Goal: Task Accomplishment & Management: Use online tool/utility

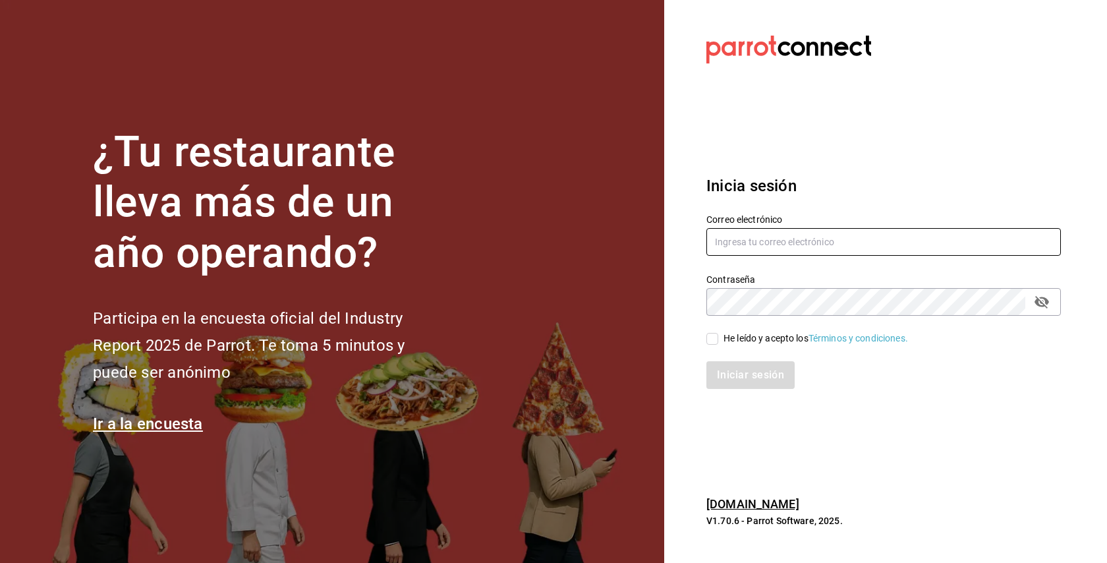
type input "[EMAIL_ADDRESS][DOMAIN_NAME]"
click at [716, 340] on input "He leído y acepto los Términos y condiciones." at bounding box center [712, 339] width 12 height 12
checkbox input "true"
click at [728, 379] on button "Iniciar sesión" at bounding box center [751, 375] width 90 height 28
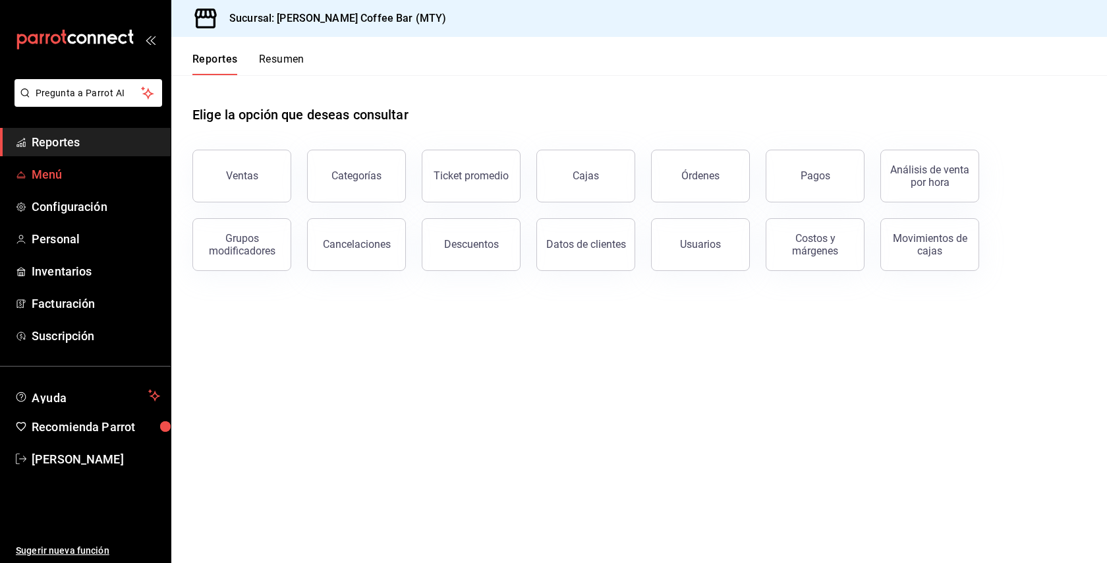
click at [52, 181] on span "Menú" at bounding box center [96, 174] width 128 height 18
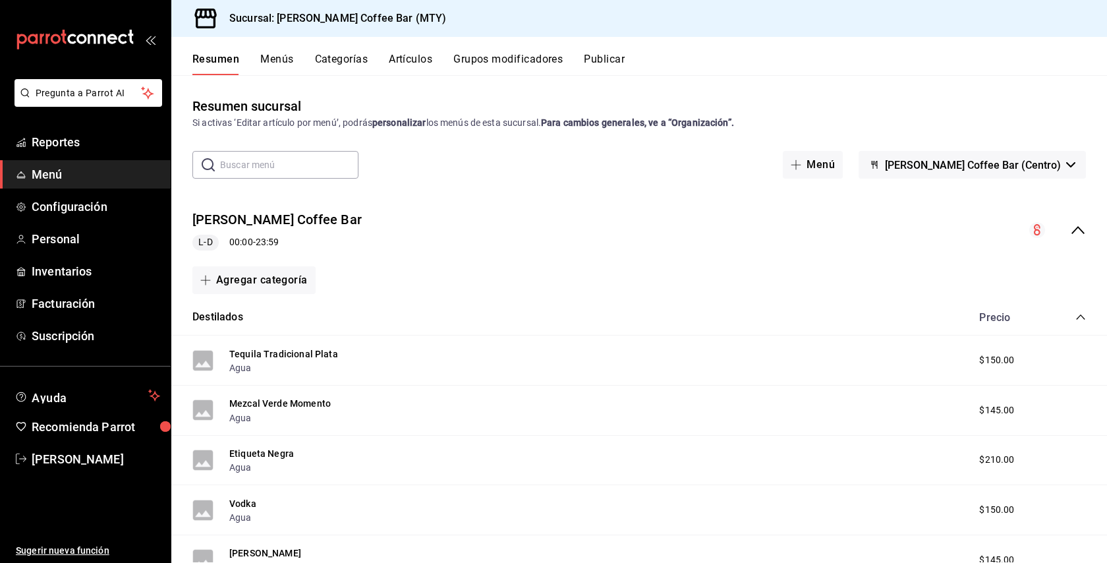
click at [405, 63] on button "Artículos" at bounding box center [410, 64] width 43 height 22
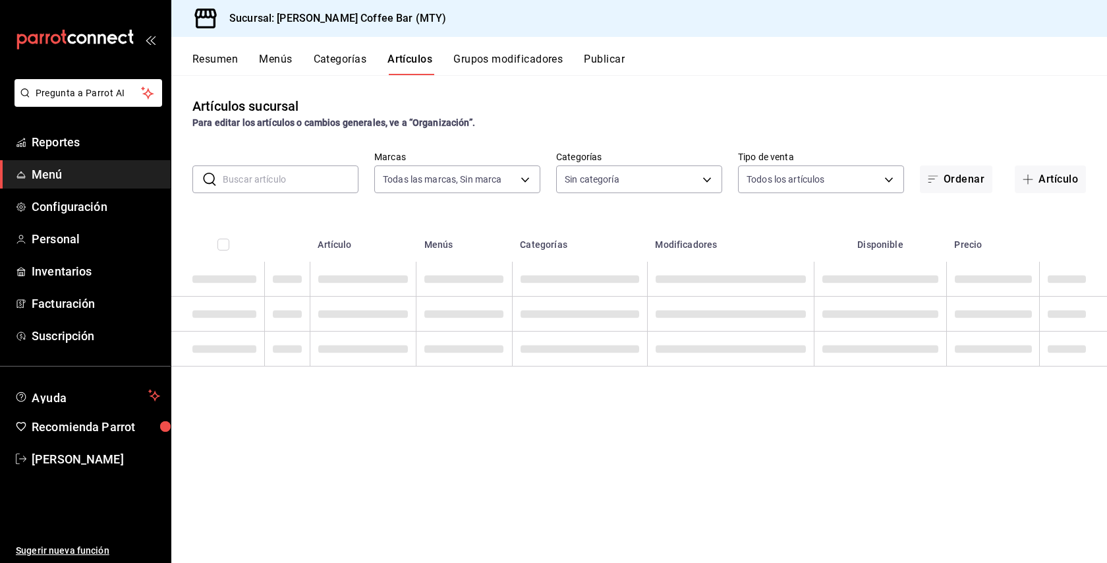
type input "d5d93297-346f-450d-adc9-e8d5898479a1"
type input "ea1e3be4-5283-462c-8744-16a2df5f10ac,76970f58-dd0e-44ca-8825-faee712374b9,e828e…"
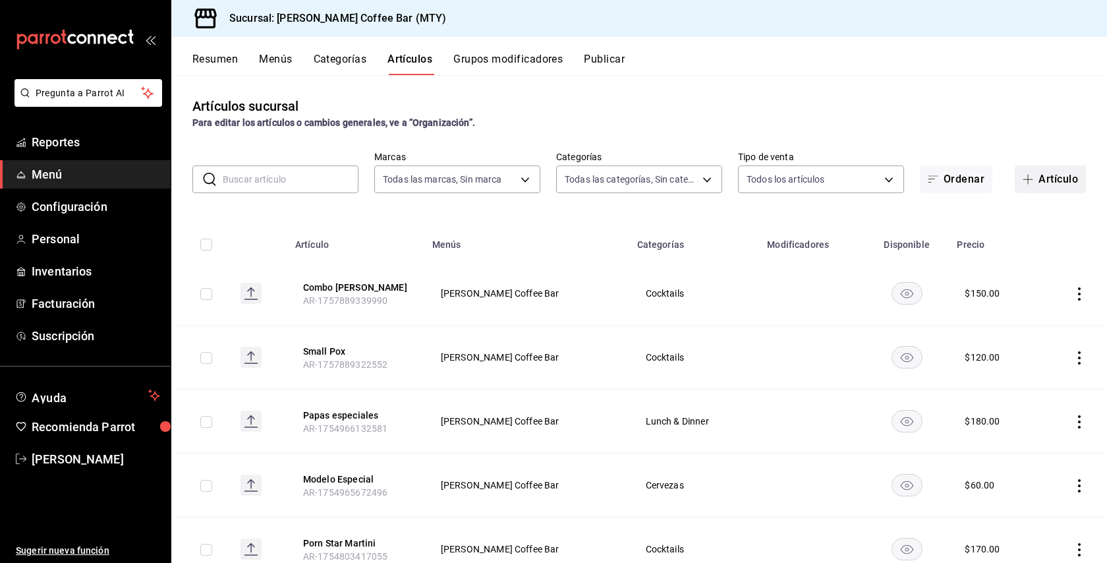
click at [1042, 172] on button "Artículo" at bounding box center [1050, 179] width 71 height 28
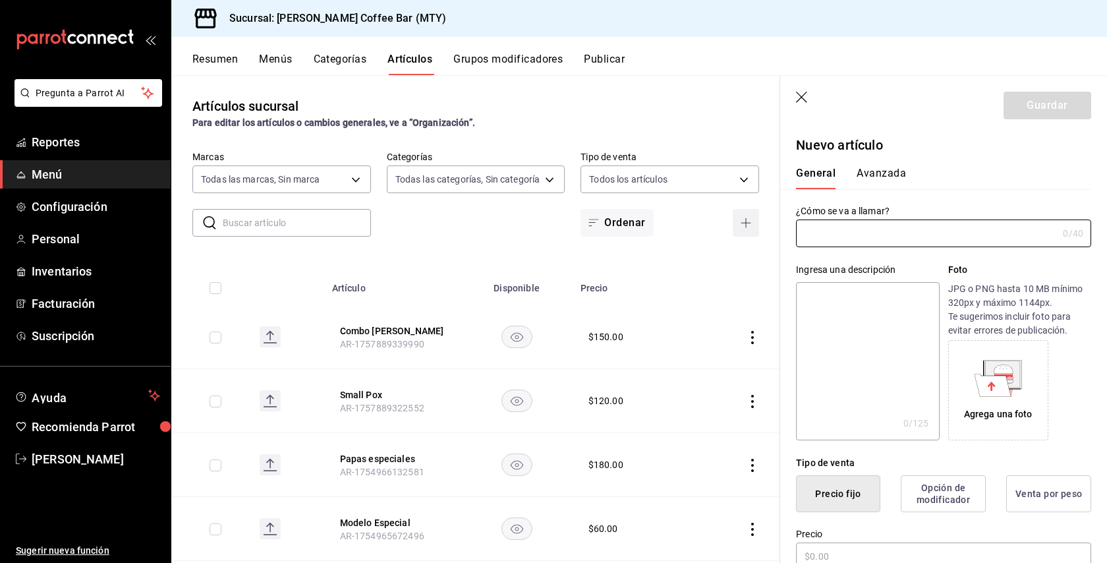
type input "AR-1758247484642"
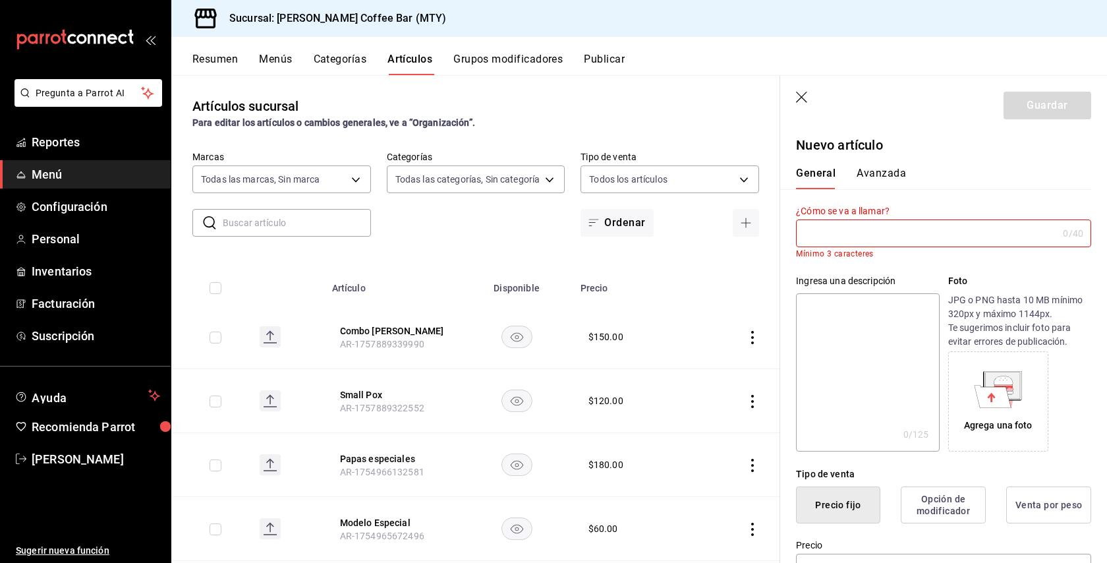
type input "i"
type input ","
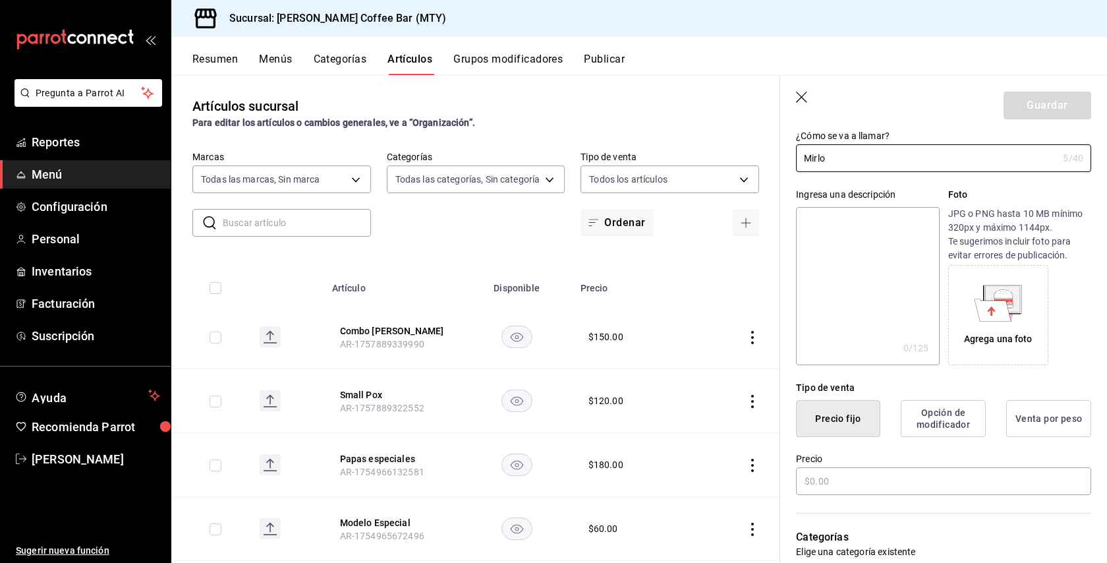
scroll to position [107, 0]
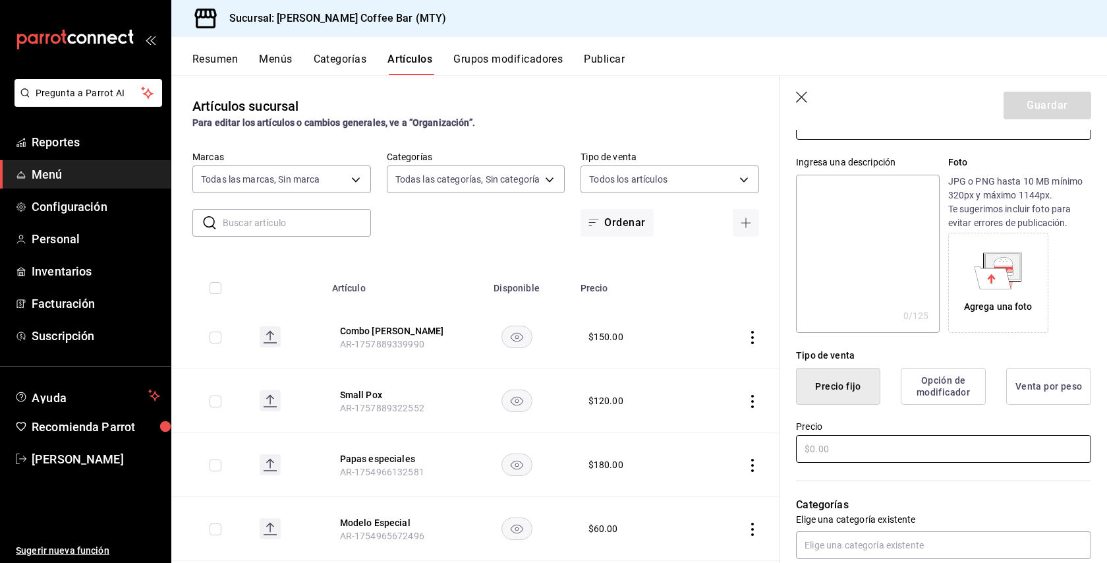
type input "Mirlo"
click at [839, 462] on input "text" at bounding box center [943, 449] width 295 height 28
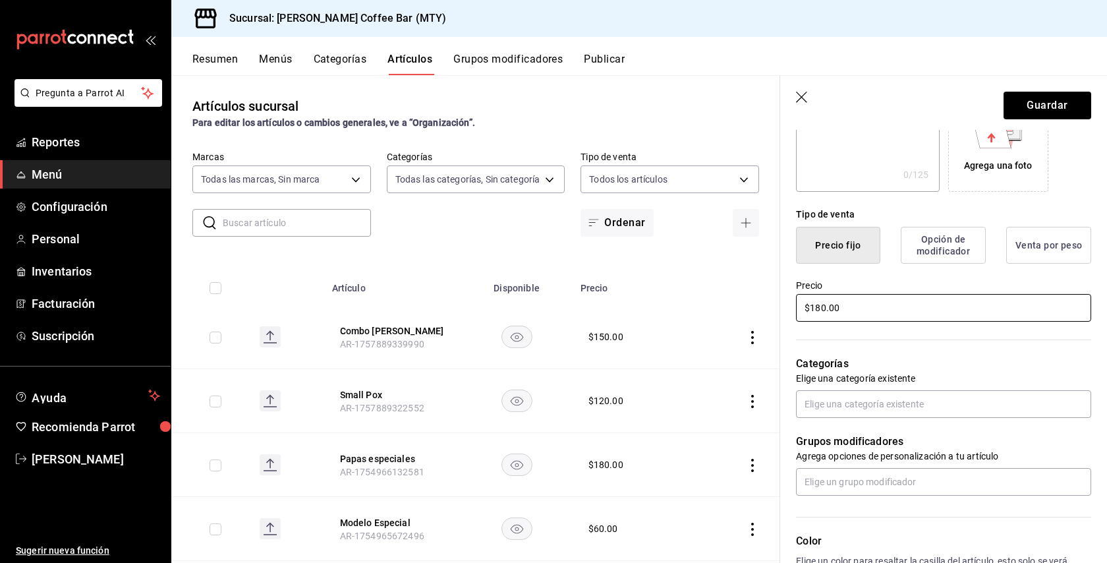
scroll to position [258, 0]
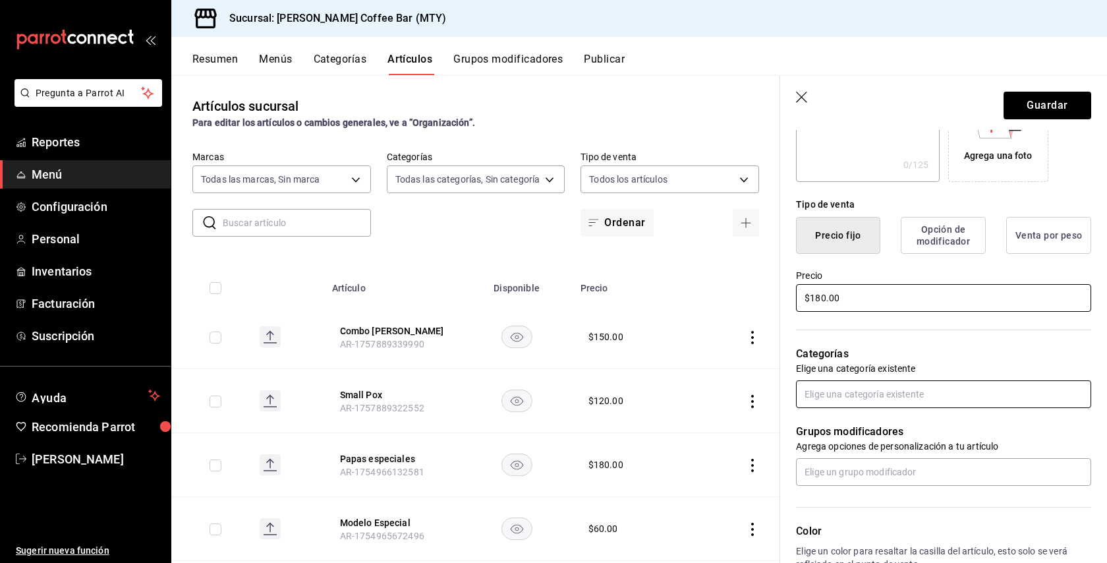
type input "$180.00"
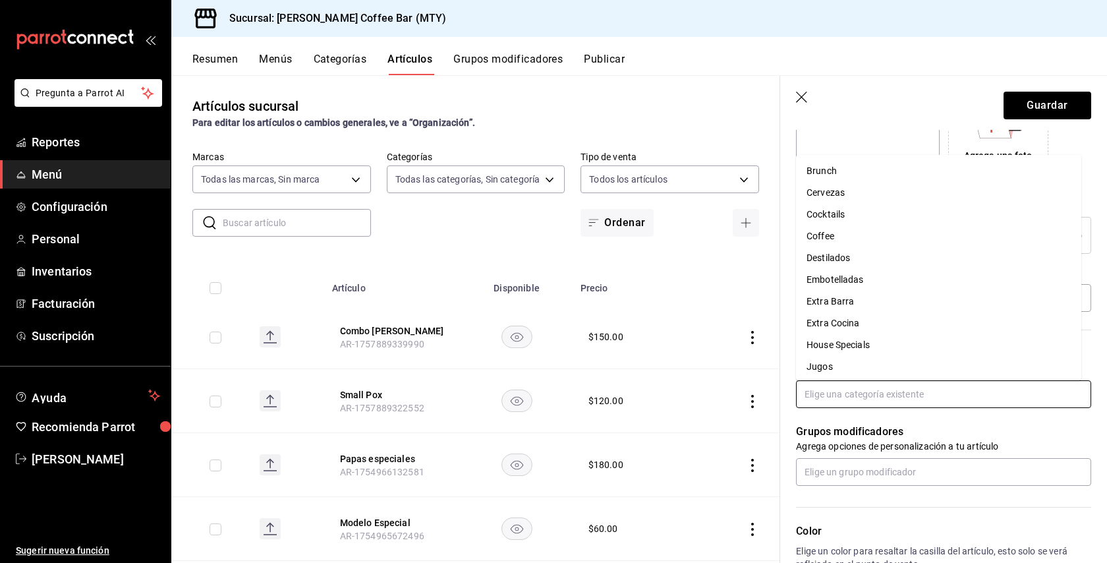
click at [835, 389] on input "text" at bounding box center [943, 394] width 295 height 28
click at [853, 213] on li "Cocktails" at bounding box center [938, 215] width 285 height 22
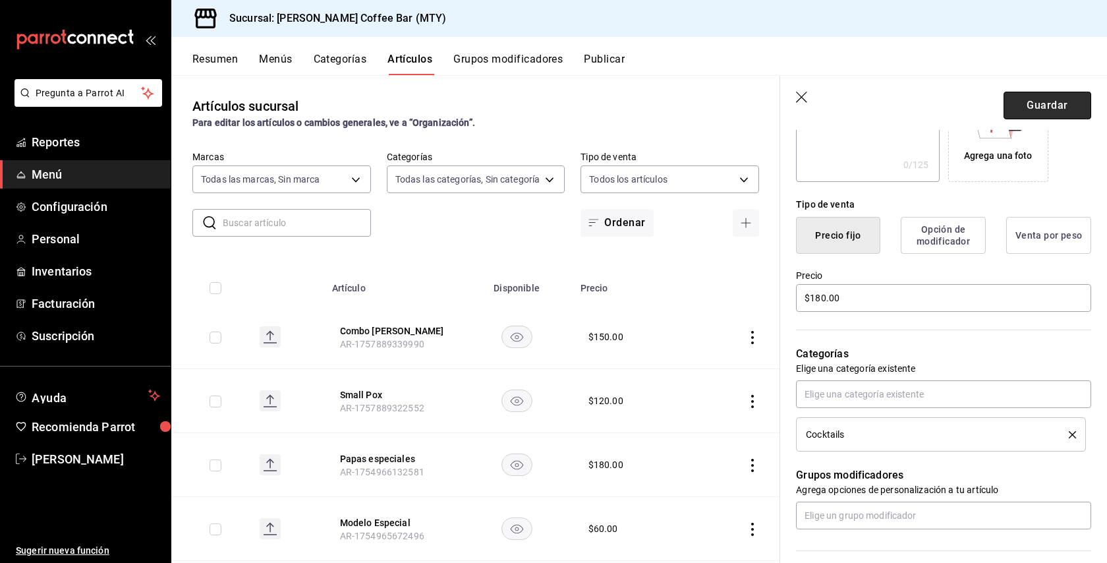
click at [1023, 105] on button "Guardar" at bounding box center [1048, 106] width 88 height 28
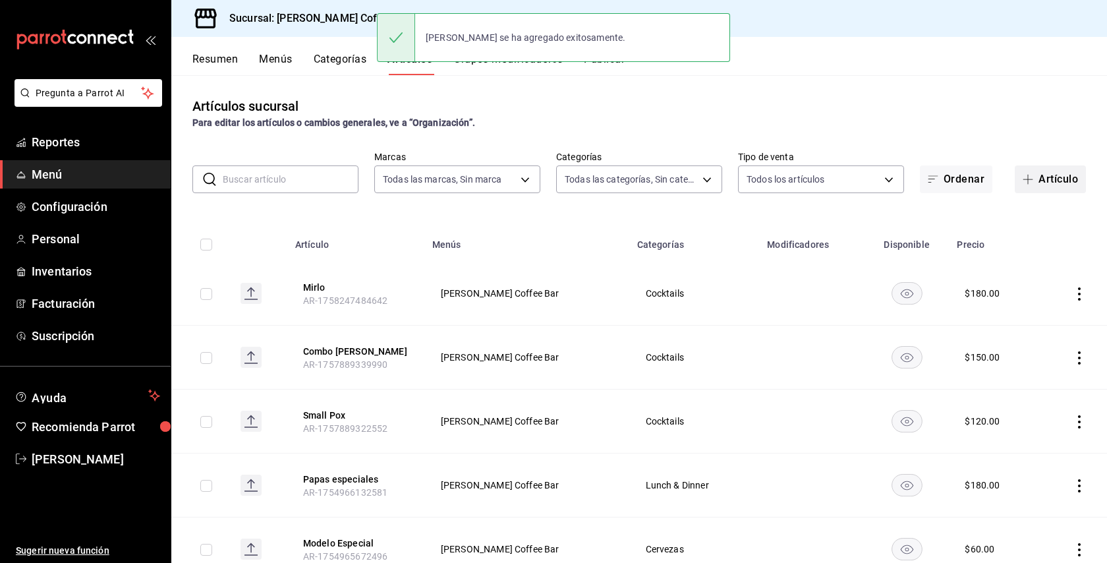
click at [1033, 192] on button "Artículo" at bounding box center [1050, 179] width 71 height 28
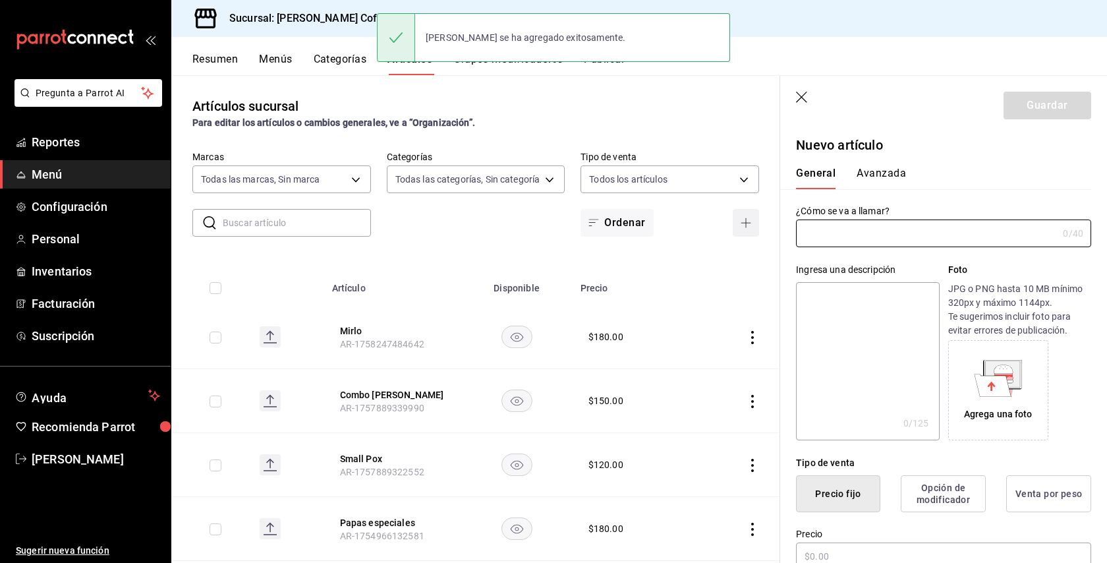
type input "AR-1758247535089"
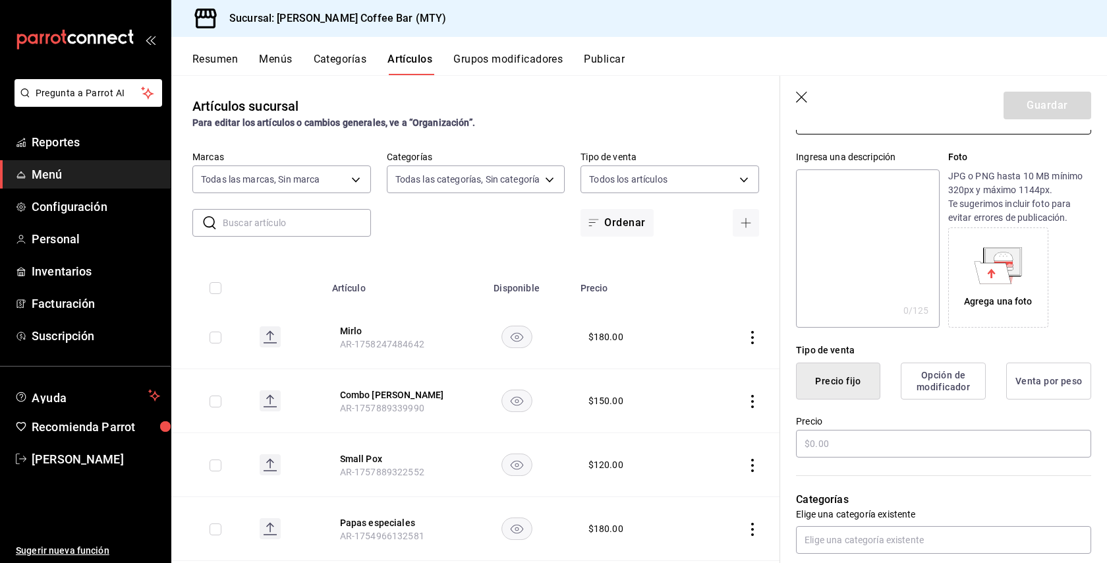
scroll to position [123, 0]
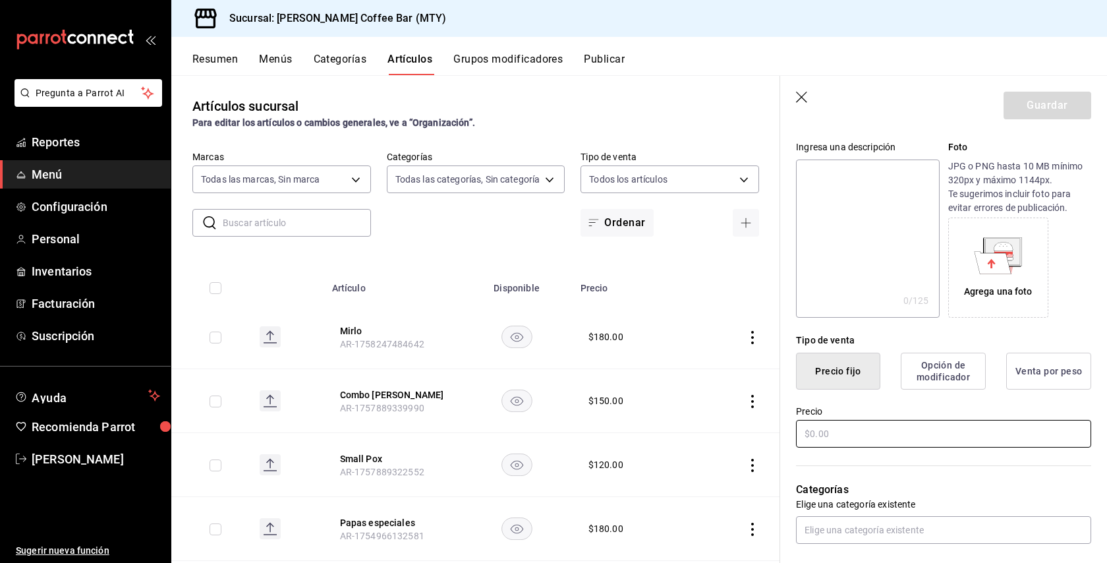
type input "Staccato"
click at [817, 443] on input "text" at bounding box center [943, 434] width 295 height 28
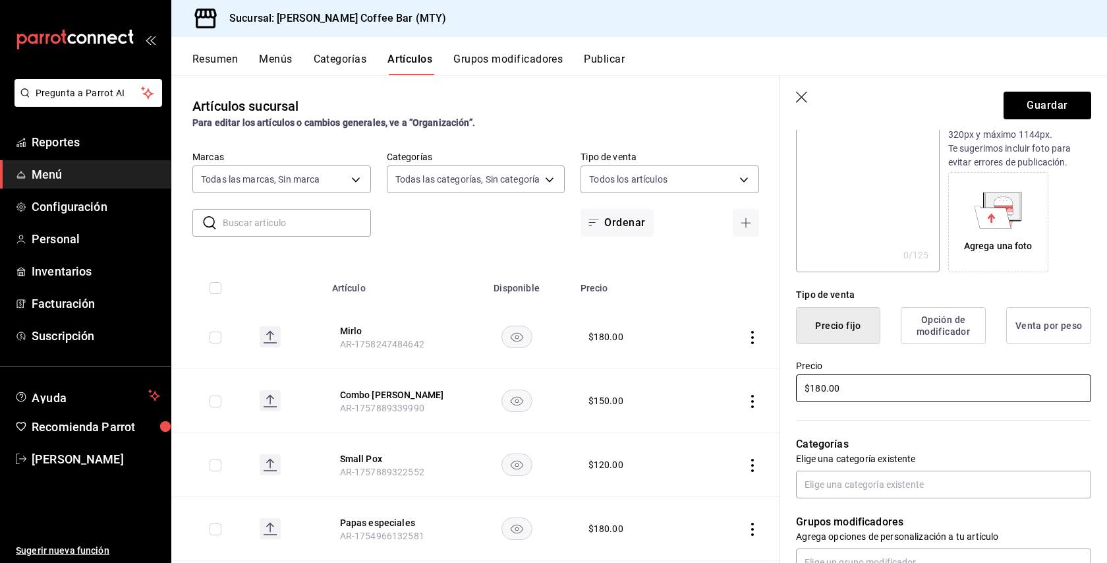
scroll to position [171, 0]
type input "$180.00"
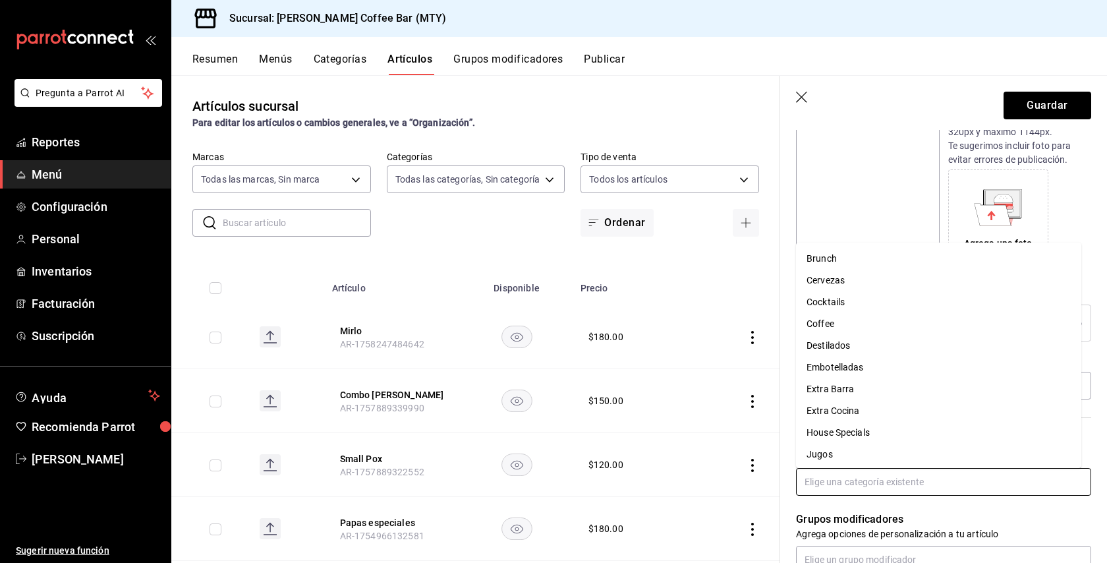
click at [824, 484] on input "text" at bounding box center [943, 482] width 295 height 28
click at [832, 306] on li "Cocktails" at bounding box center [938, 302] width 285 height 22
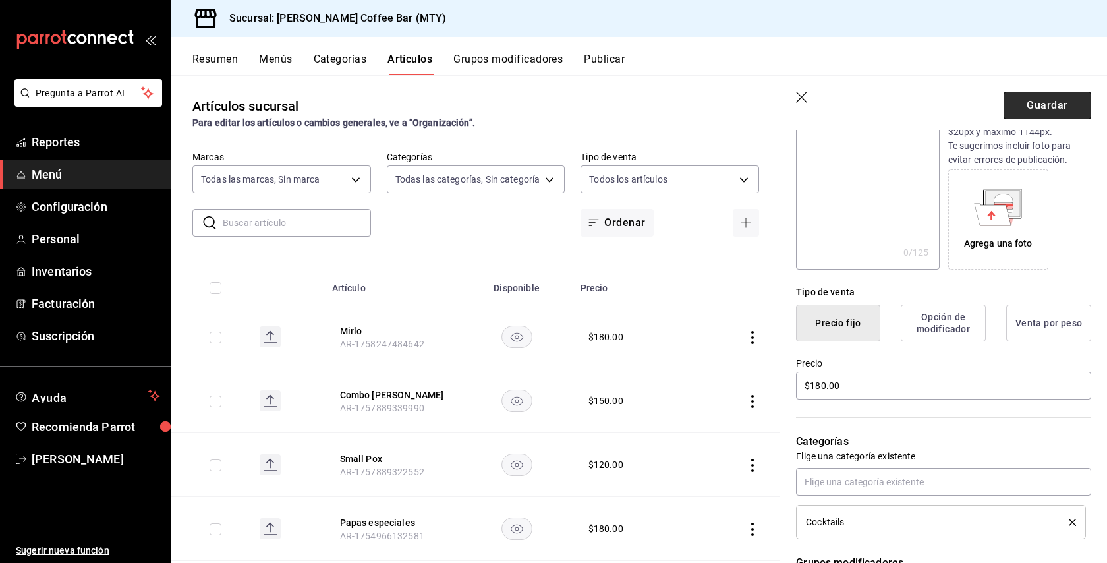
click at [1019, 109] on button "Guardar" at bounding box center [1048, 106] width 88 height 28
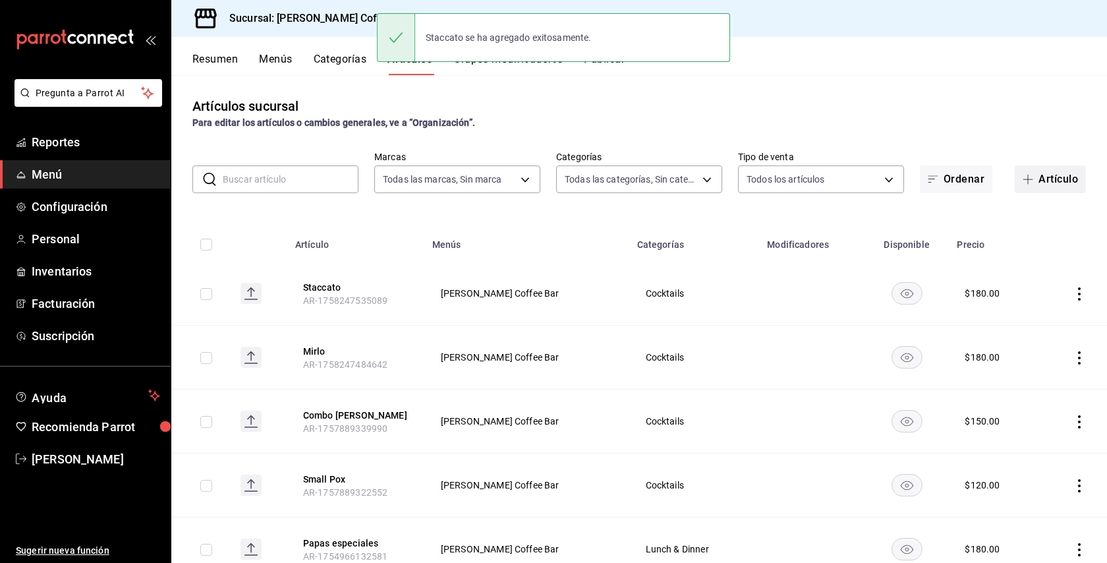
click at [1038, 183] on button "Artículo" at bounding box center [1050, 179] width 71 height 28
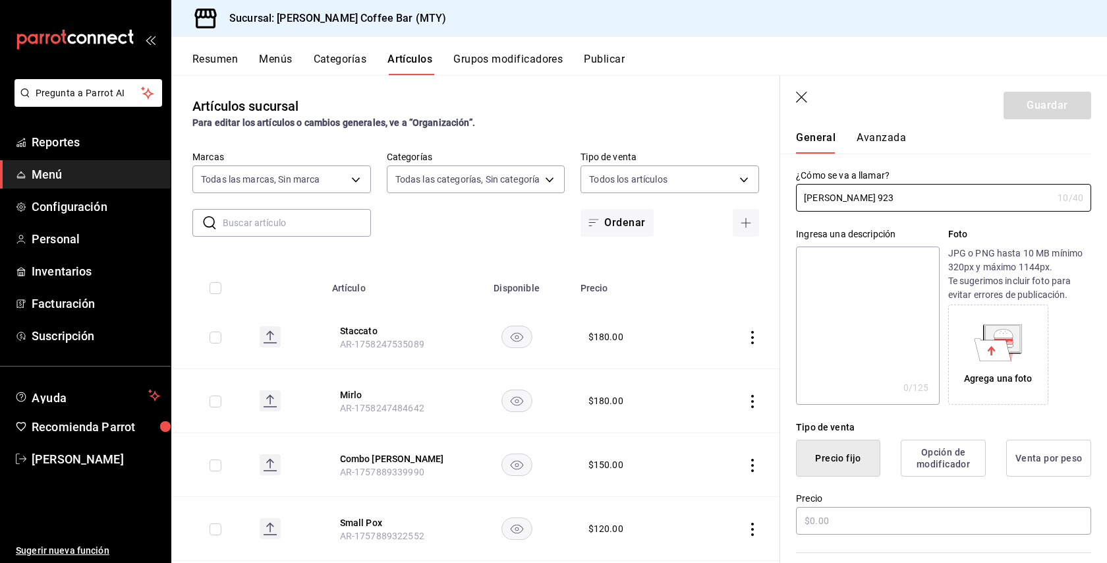
scroll to position [37, 0]
type input "[PERSON_NAME] 923"
click at [814, 519] on input "text" at bounding box center [943, 519] width 295 height 28
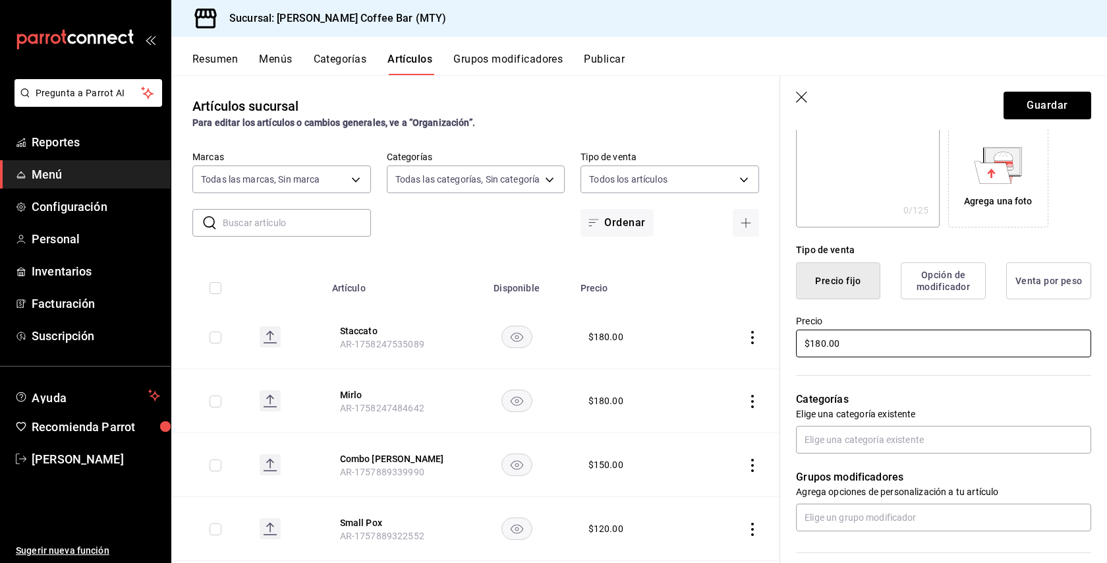
scroll to position [325, 0]
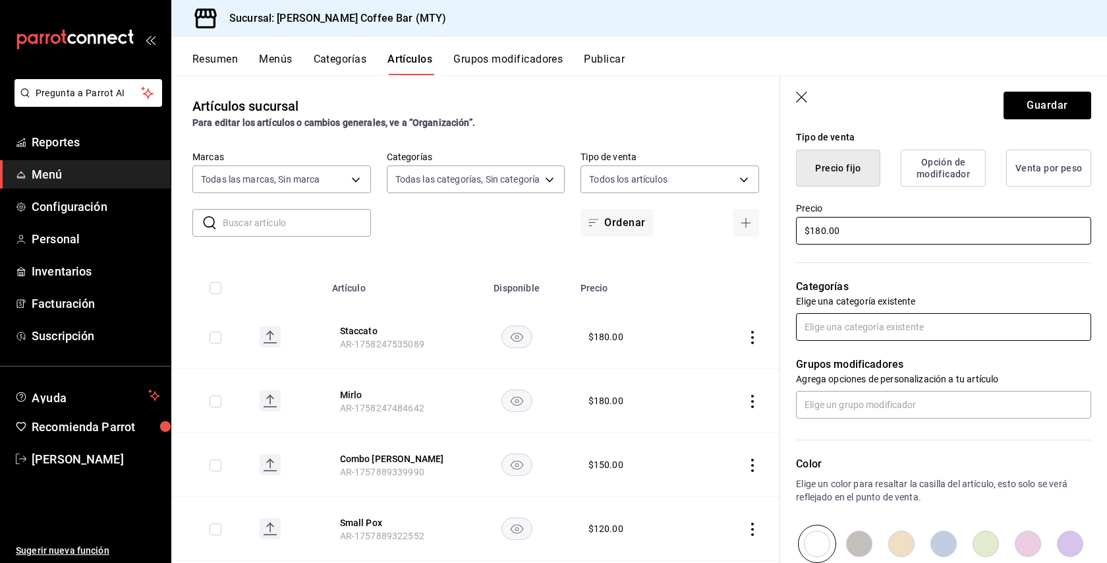
type input "$180.00"
click at [818, 332] on input "text" at bounding box center [943, 327] width 295 height 28
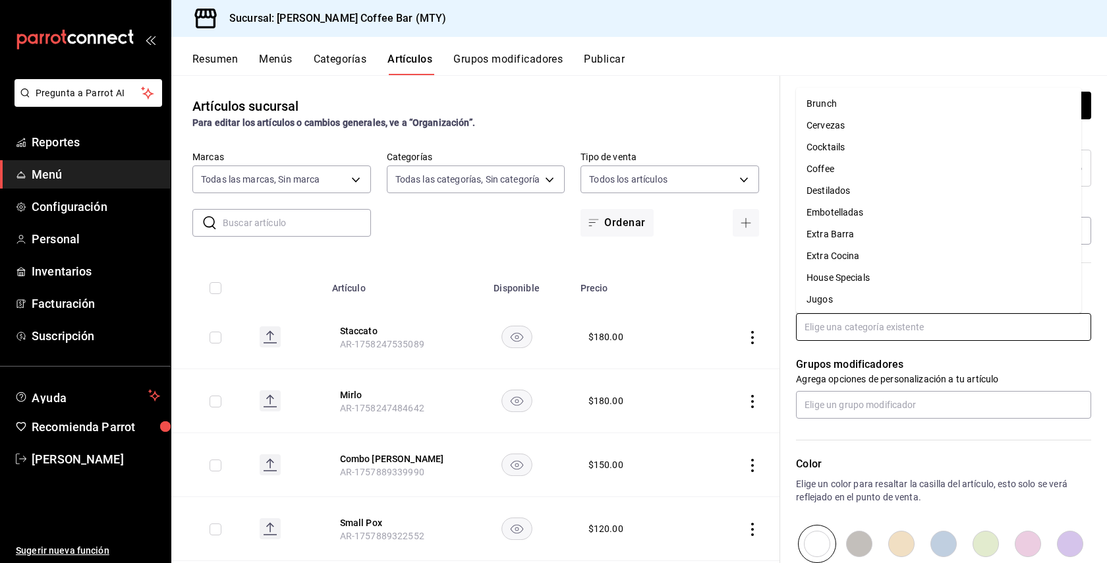
click at [858, 140] on li "Cocktails" at bounding box center [938, 147] width 285 height 22
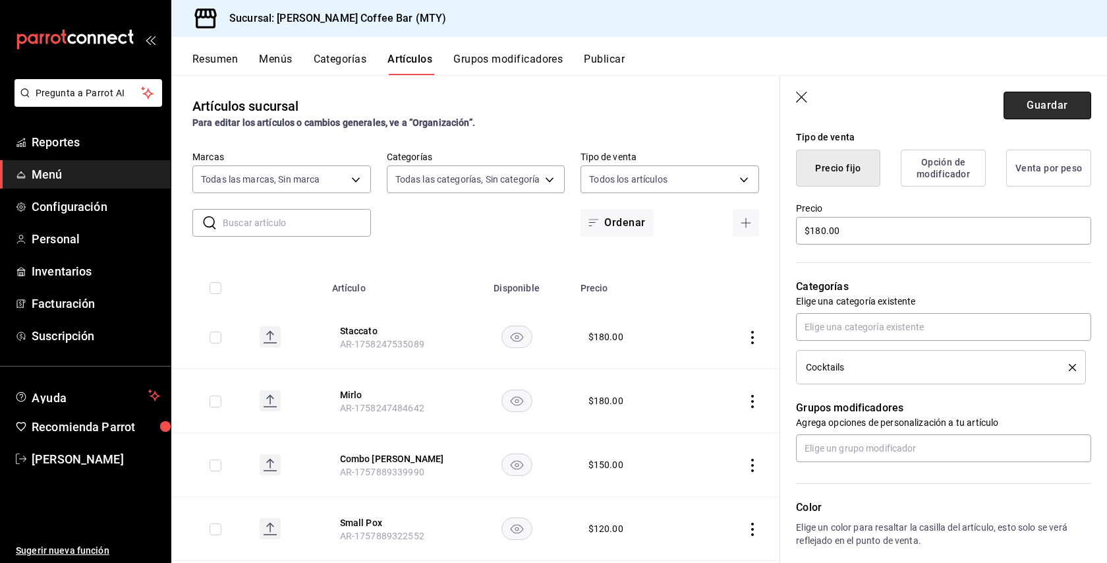
click at [1004, 103] on button "Guardar" at bounding box center [1048, 106] width 88 height 28
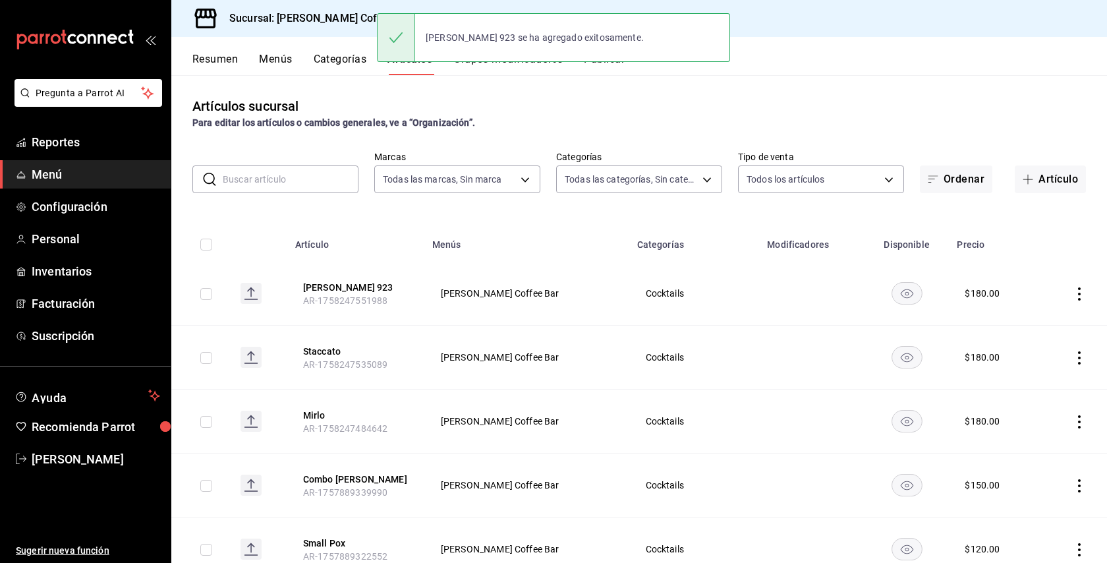
click at [608, 68] on button "Publicar" at bounding box center [604, 64] width 41 height 22
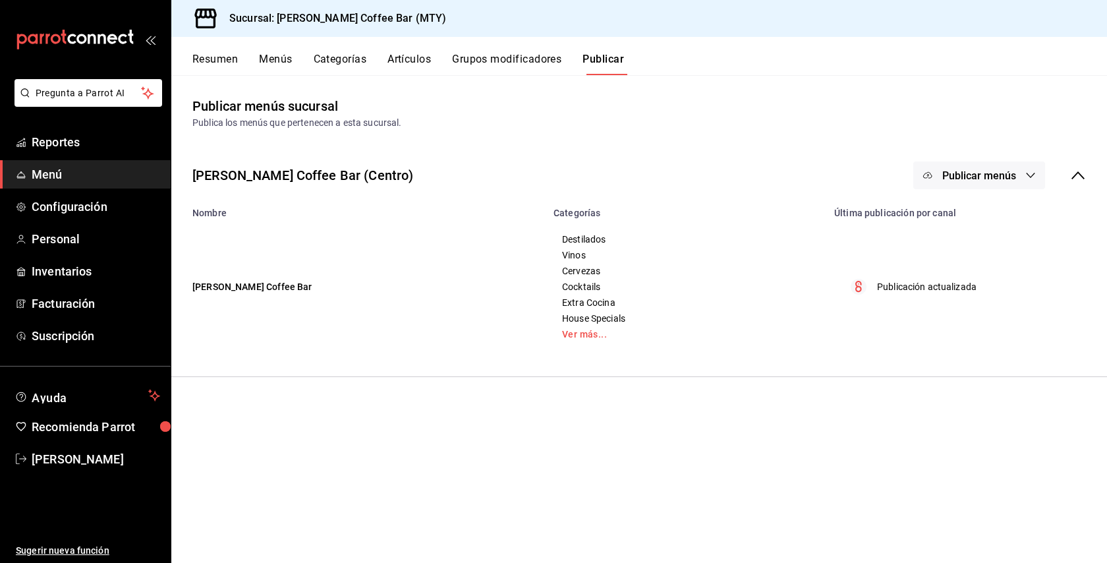
click at [998, 183] on button "Publicar menús" at bounding box center [979, 175] width 132 height 28
click at [980, 213] on span "Punto de venta" at bounding box center [998, 219] width 63 height 14
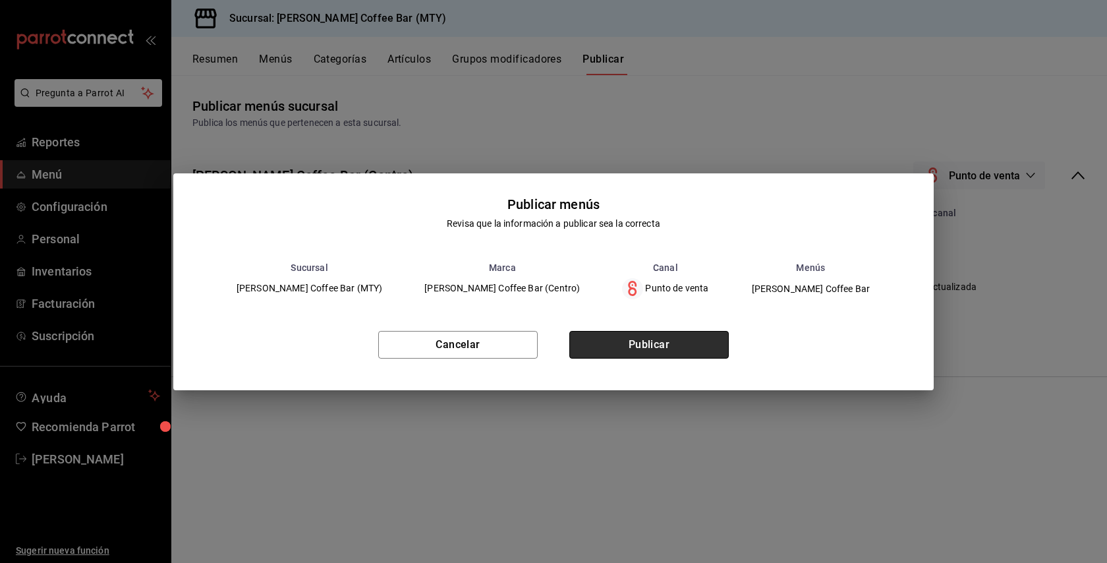
click at [639, 343] on button "Publicar" at bounding box center [648, 345] width 159 height 28
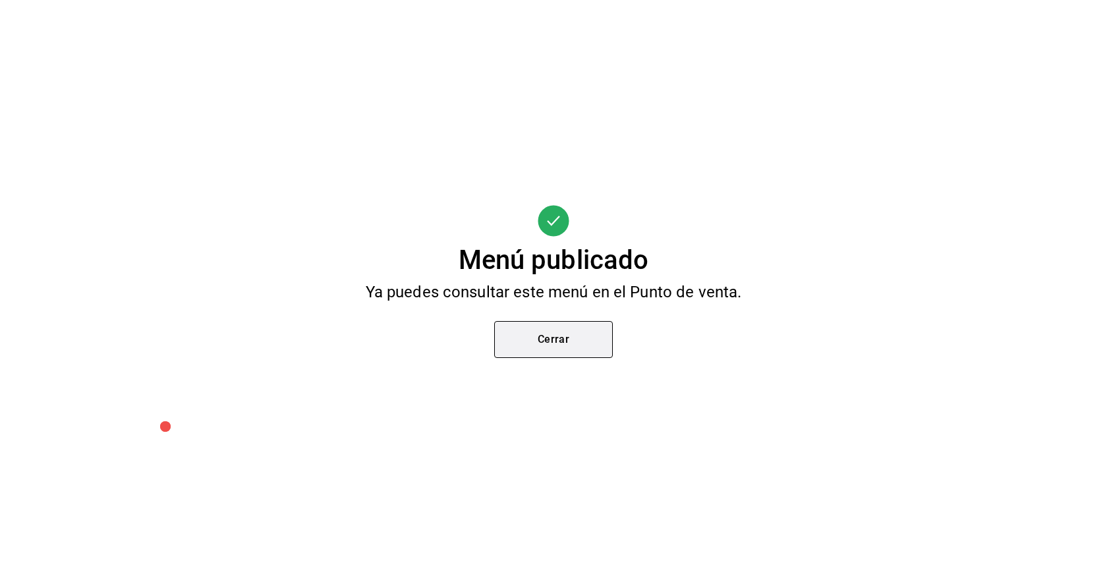
click at [515, 349] on button "Cerrar" at bounding box center [553, 339] width 119 height 37
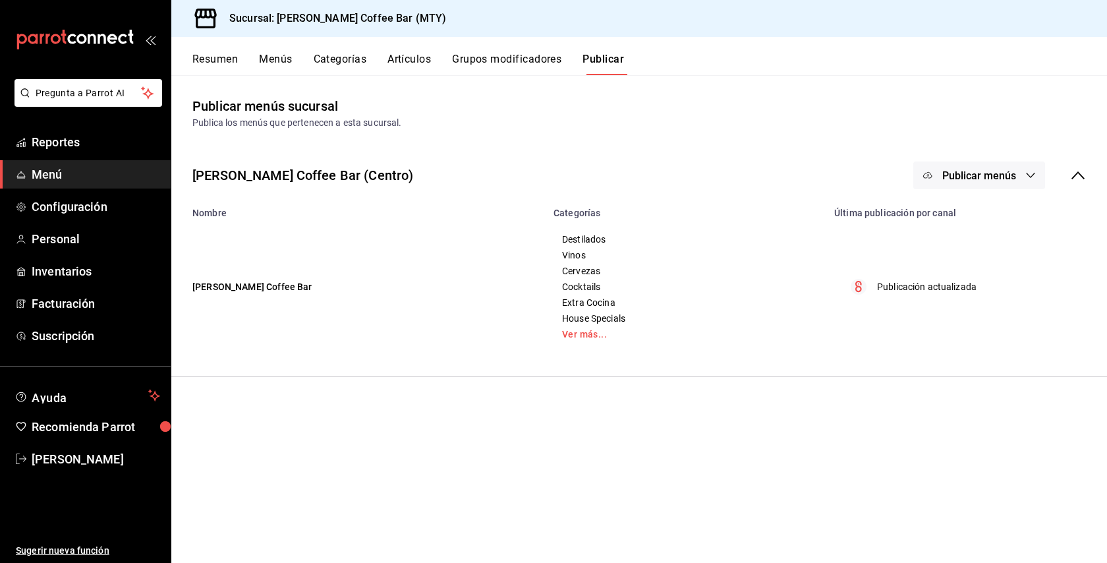
click at [959, 173] on span "Publicar menús" at bounding box center [979, 175] width 74 height 13
click at [947, 212] on circle at bounding box center [940, 218] width 21 height 21
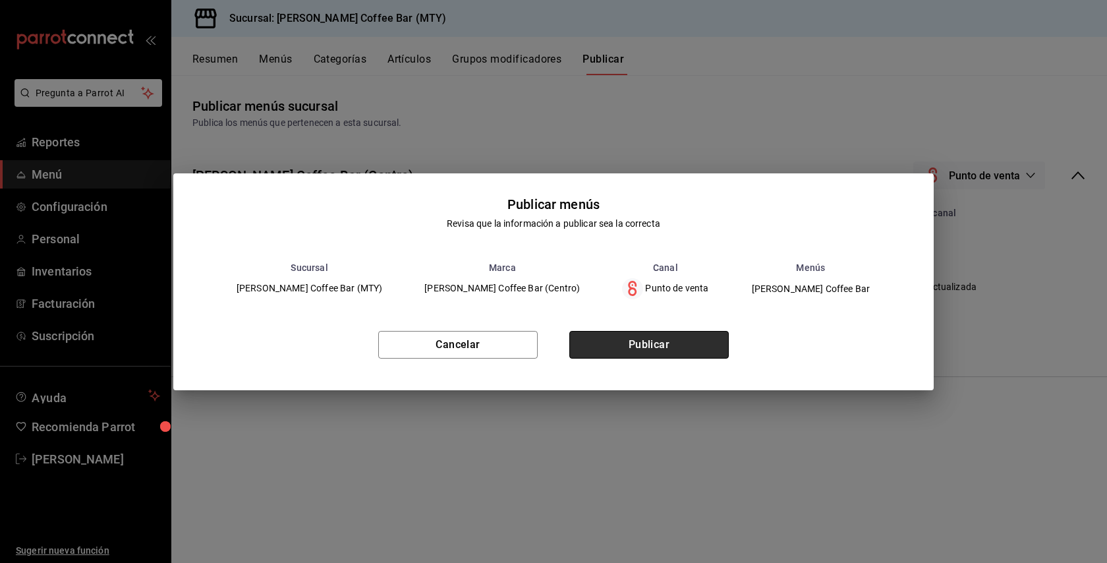
click at [671, 339] on button "Publicar" at bounding box center [648, 345] width 159 height 28
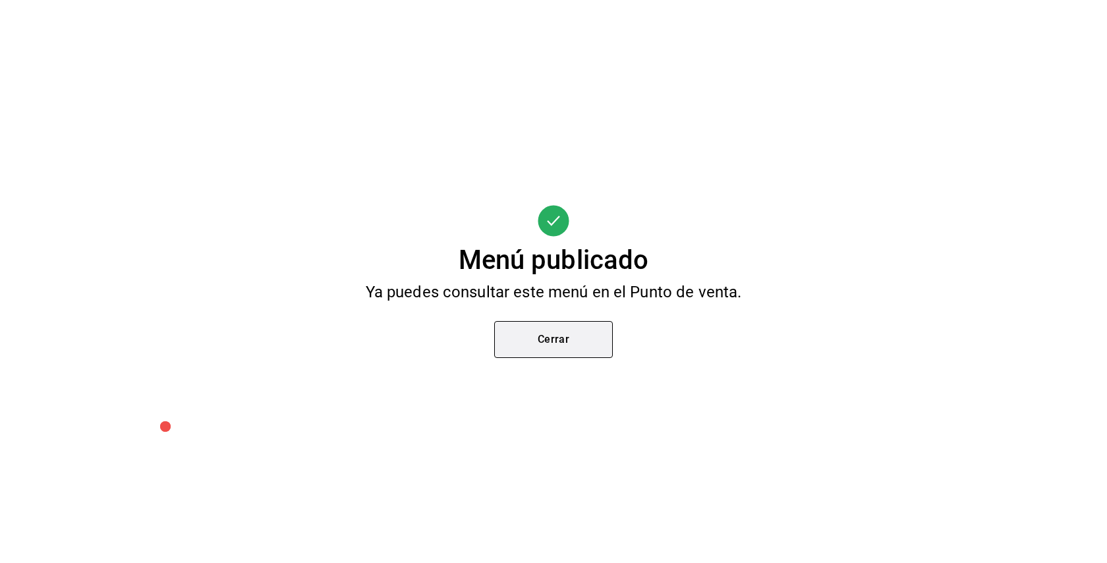
click at [556, 341] on button "Cerrar" at bounding box center [553, 339] width 119 height 37
